Goal: Task Accomplishment & Management: Manage account settings

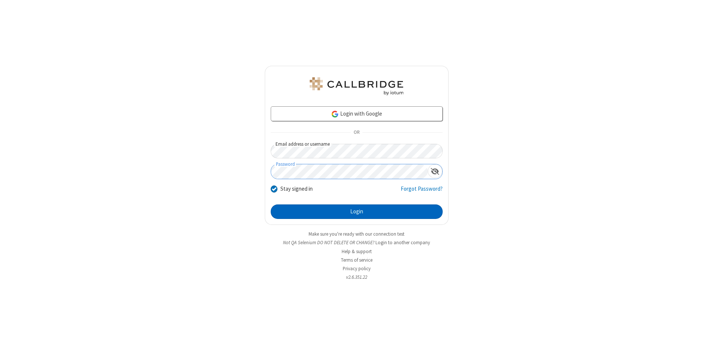
click at [356, 212] on button "Login" at bounding box center [357, 211] width 172 height 15
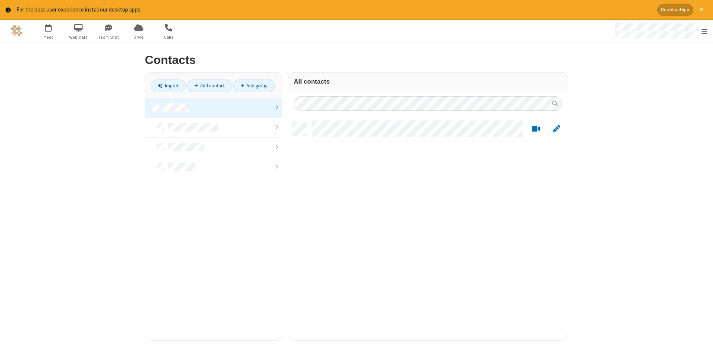
click at [213, 107] on link at bounding box center [213, 108] width 137 height 20
click at [209, 85] on link "Add contact" at bounding box center [209, 85] width 45 height 13
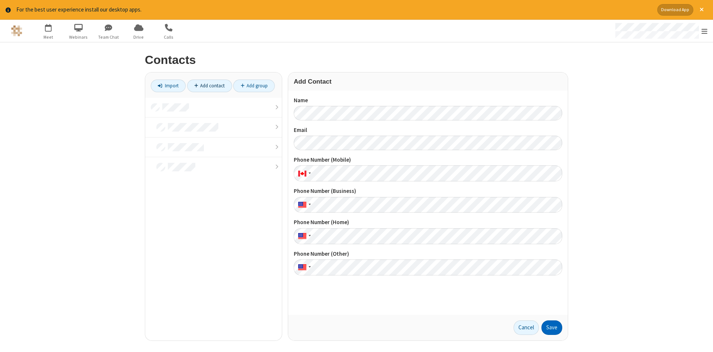
click at [552, 327] on button "Save" at bounding box center [551, 327] width 21 height 15
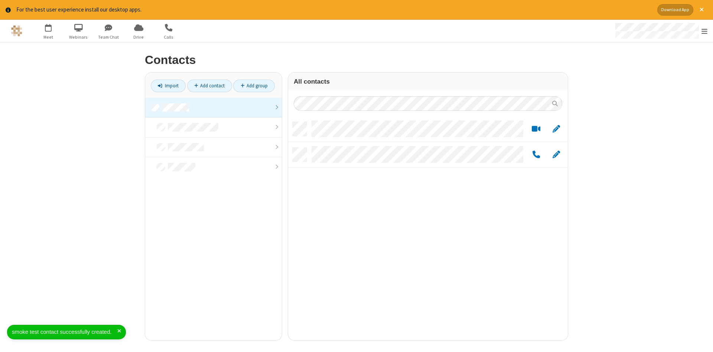
scroll to position [224, 280]
